Goal: Task Accomplishment & Management: Complete application form

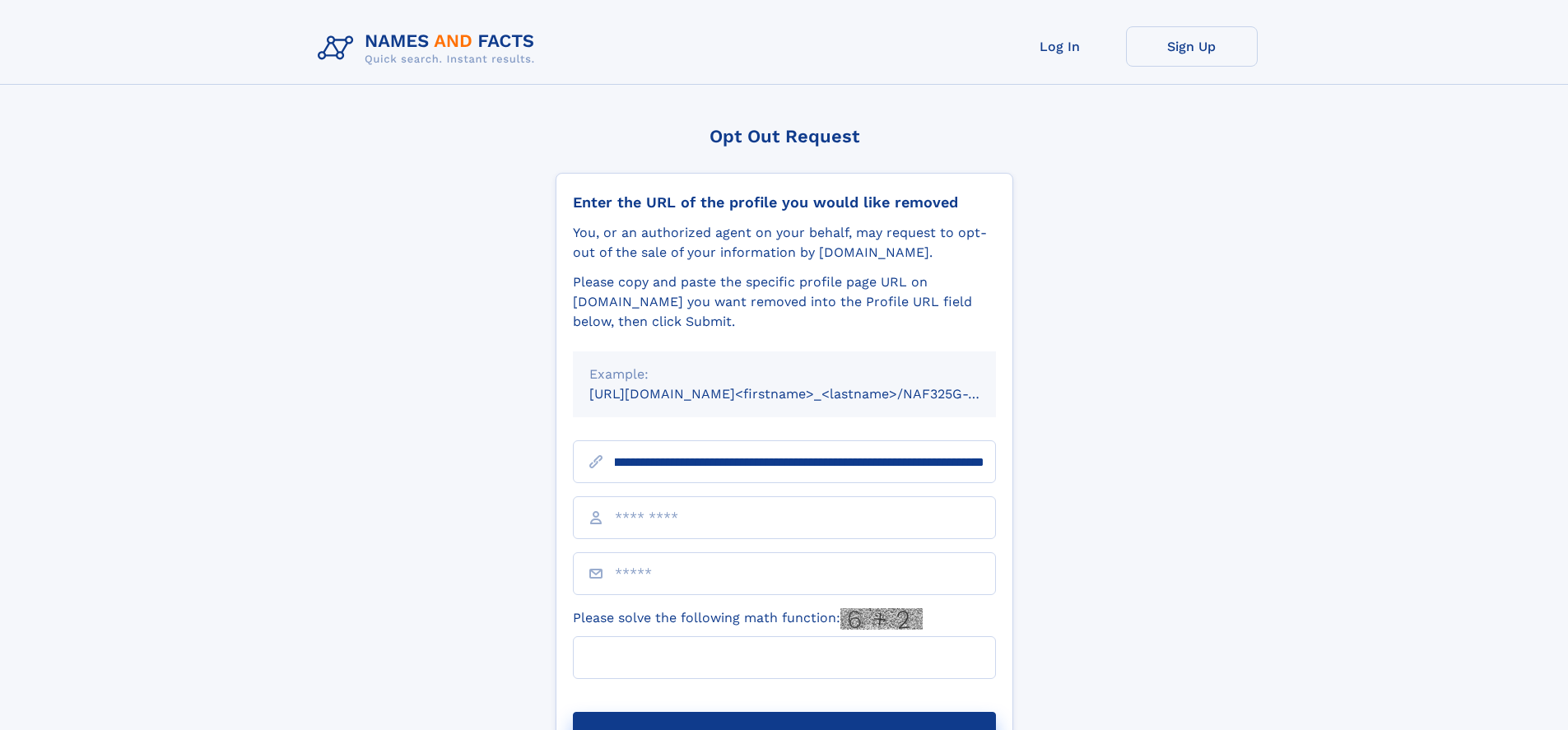
scroll to position [0, 190]
type input "**********"
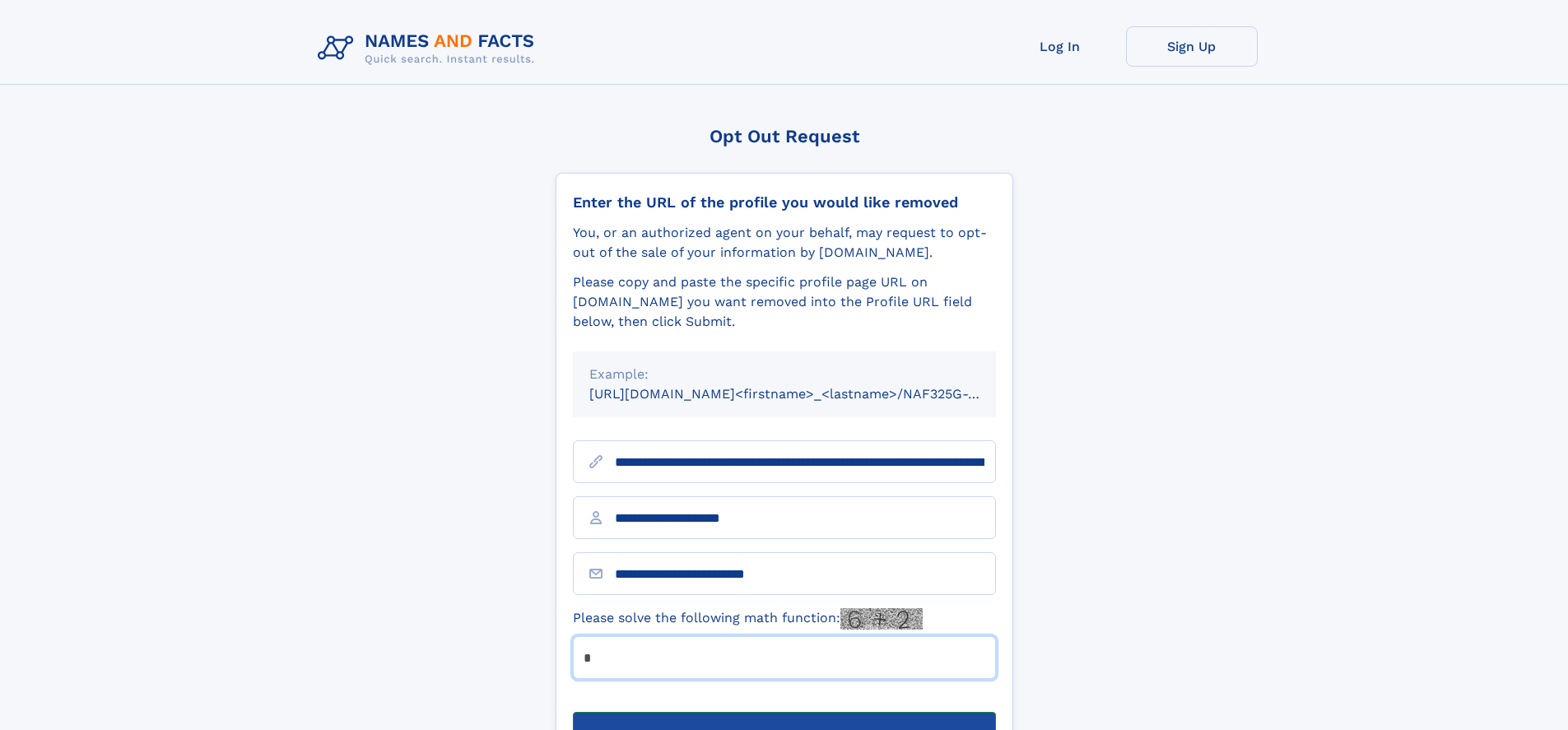
type input "*"
click at [784, 712] on button "Submit Opt Out Request" at bounding box center [784, 737] width 423 height 52
